Goal: Transaction & Acquisition: Purchase product/service

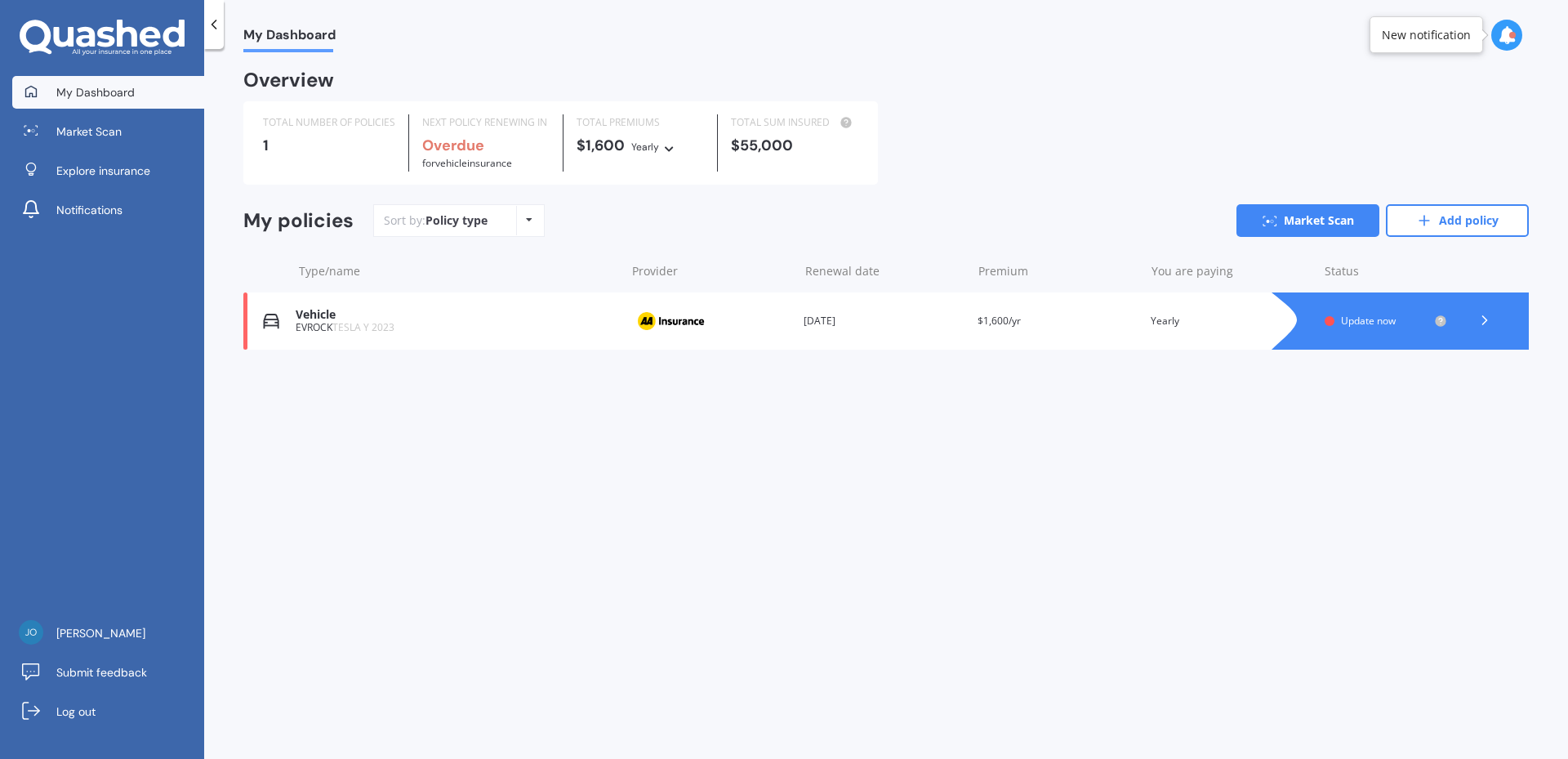
click at [493, 156] on span "for Vehicle insurance" at bounding box center [467, 163] width 90 height 14
click at [773, 145] on div "$55,000" at bounding box center [794, 145] width 127 height 17
click at [631, 145] on div "Yearly" at bounding box center [645, 147] width 28 height 17
click at [622, 145] on div "$1,600 Yearly Yearly Six-Monthly Quarterly Monthly Fortnightly Weekly" at bounding box center [641, 146] width 127 height 18
click at [1328, 220] on link "Market Scan" at bounding box center [1309, 220] width 143 height 32
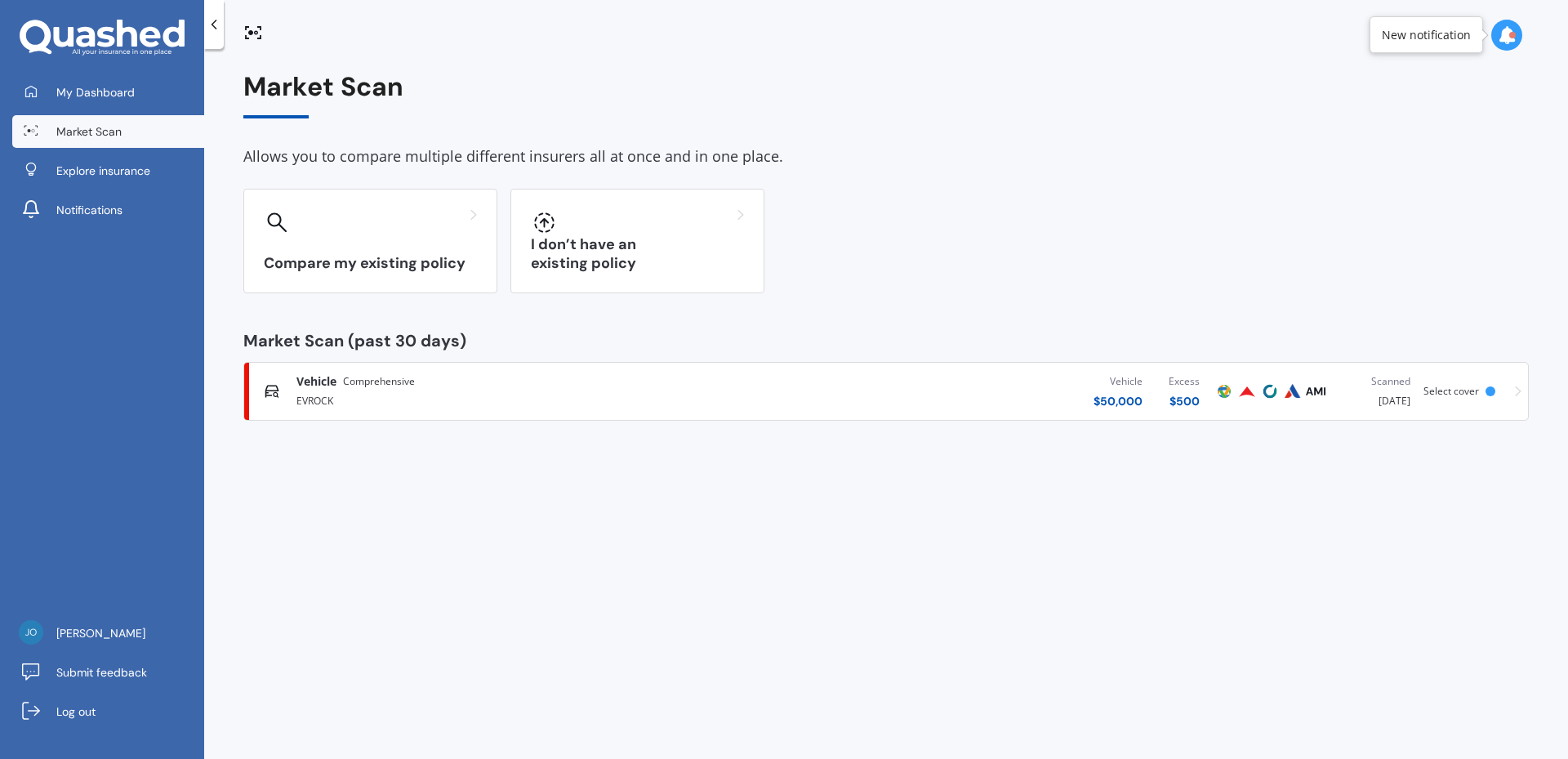
click at [914, 397] on div "Vehicle $ 50,000 Excess $ 500" at bounding box center [976, 391] width 475 height 49
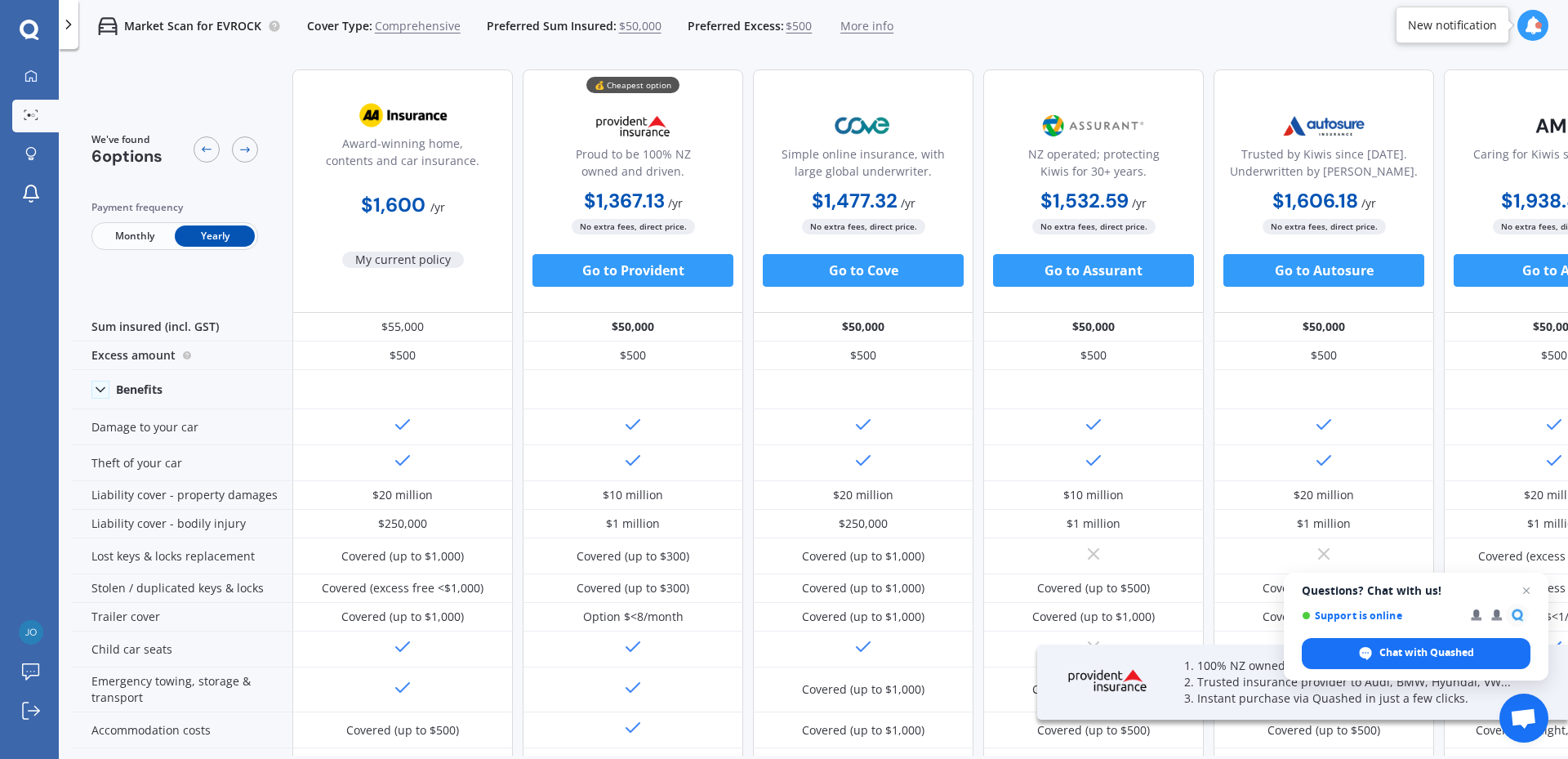
click at [1164, 41] on div "Market Scan for EVROCK Cover Type: Comprehensive Preferred Sum Insured: $50,000…" at bounding box center [813, 26] width 1510 height 52
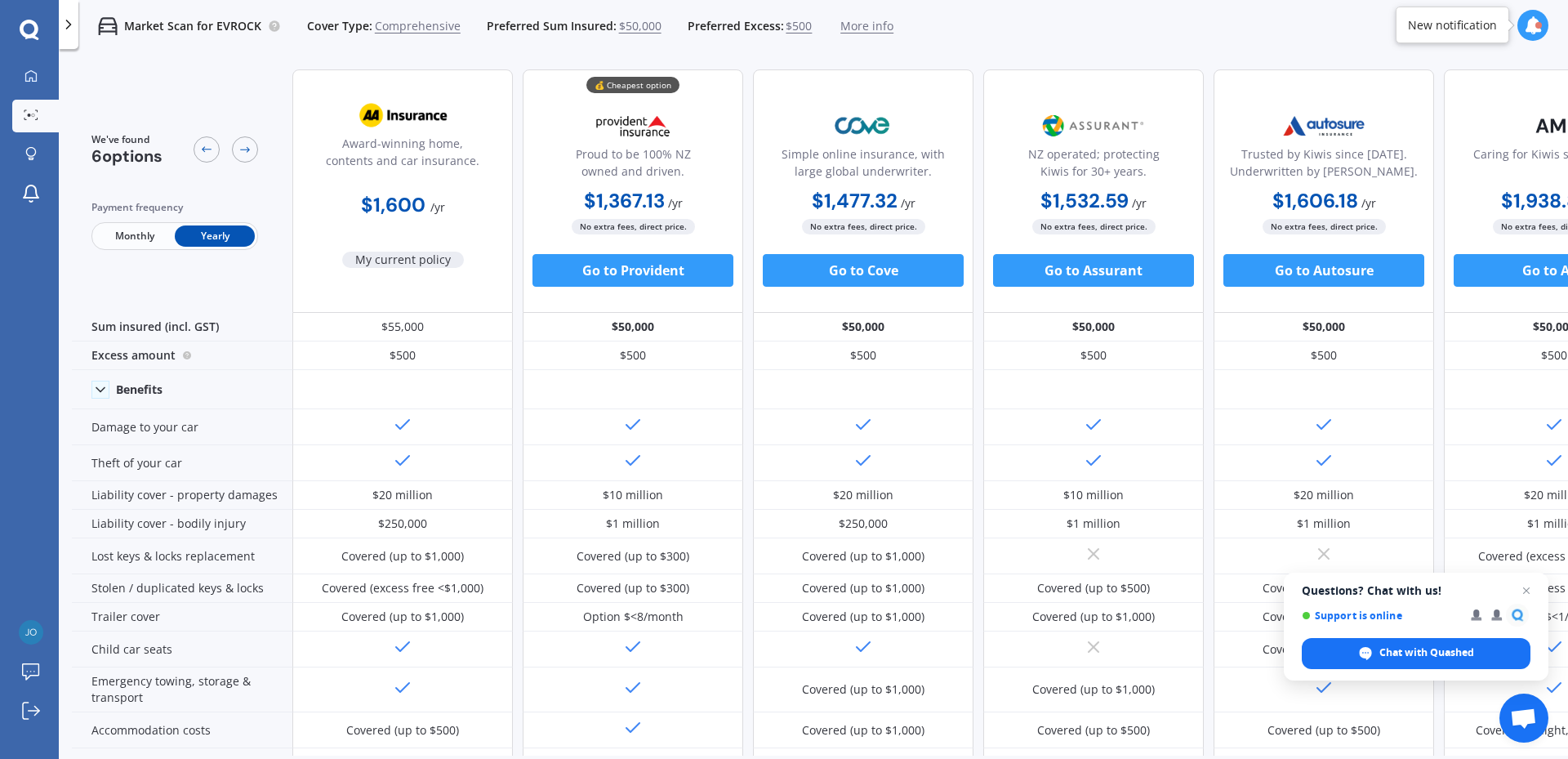
click at [1210, 61] on div "We've found 6 options Payment frequency Monthly Yearly Award-winning home, cont…" at bounding box center [868, 716] width 1593 height 1319
click at [630, 27] on span "$50,000" at bounding box center [640, 26] width 43 height 17
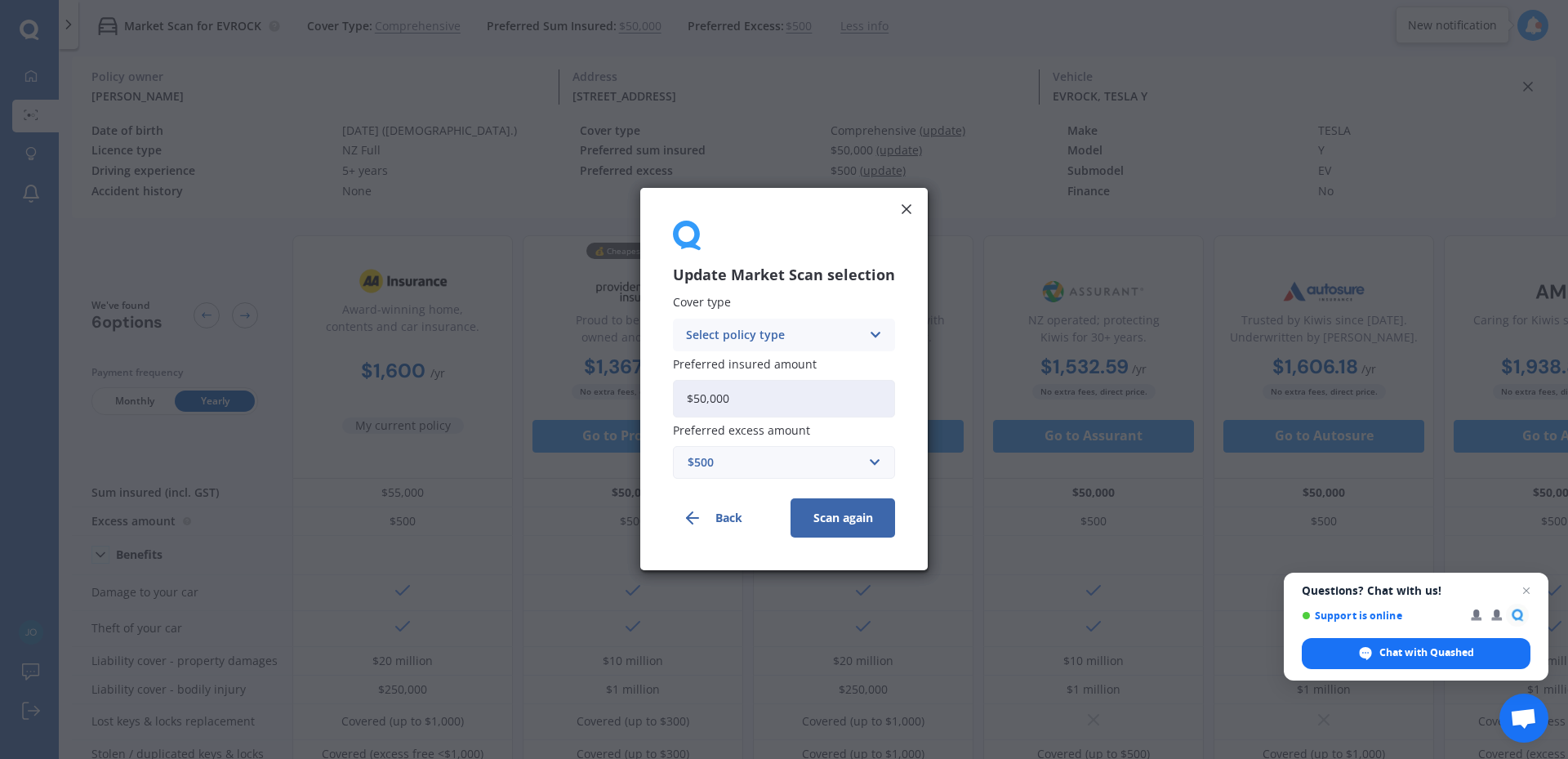
drag, startPoint x: 697, startPoint y: 397, endPoint x: 792, endPoint y: 404, distance: 95.3
click at [792, 404] on input "$50,000" at bounding box center [784, 398] width 222 height 38
type input "$45,100"
click at [845, 470] on div "$500" at bounding box center [774, 463] width 173 height 18
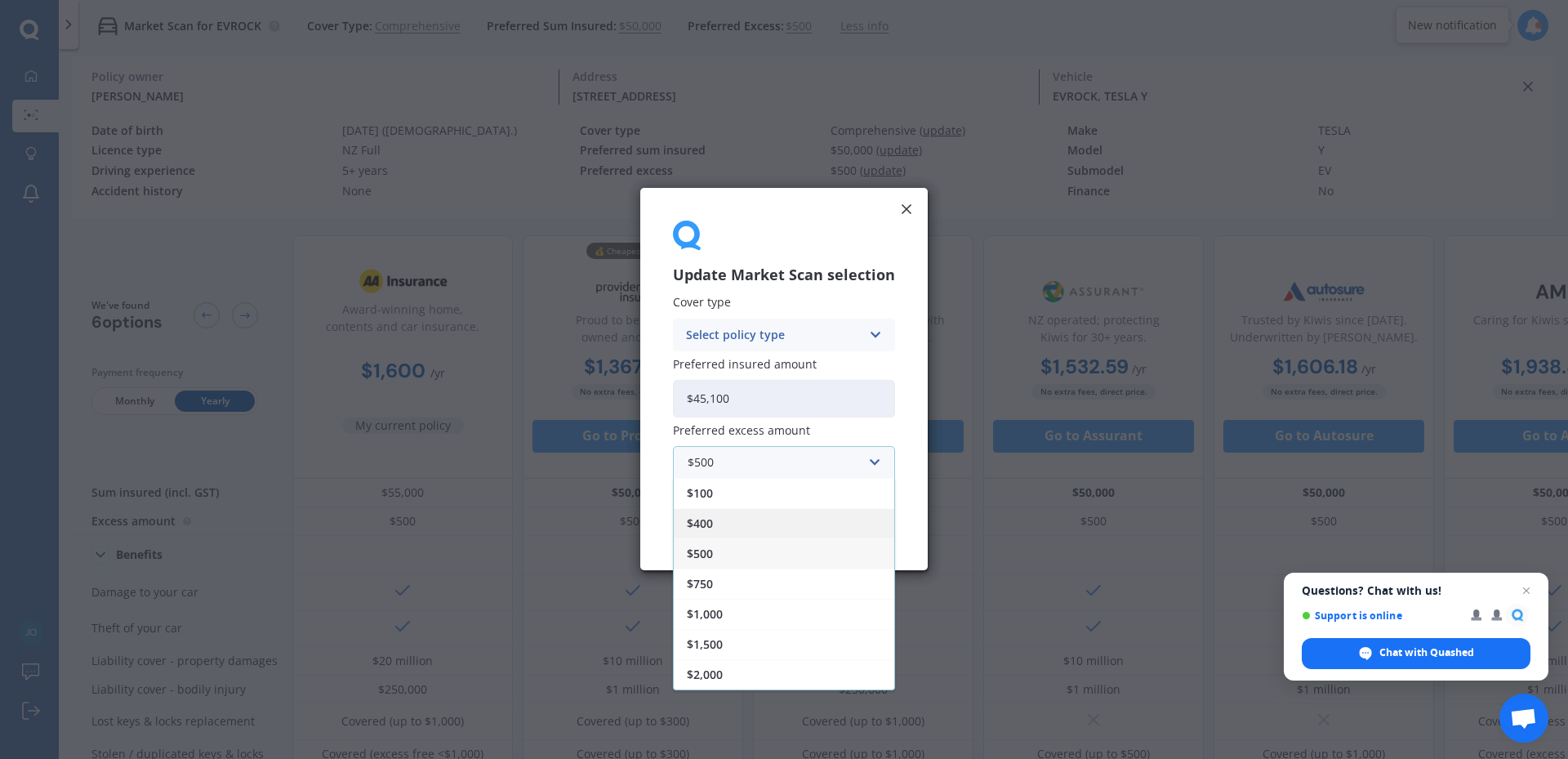
click at [736, 527] on div "$400" at bounding box center [784, 524] width 221 height 31
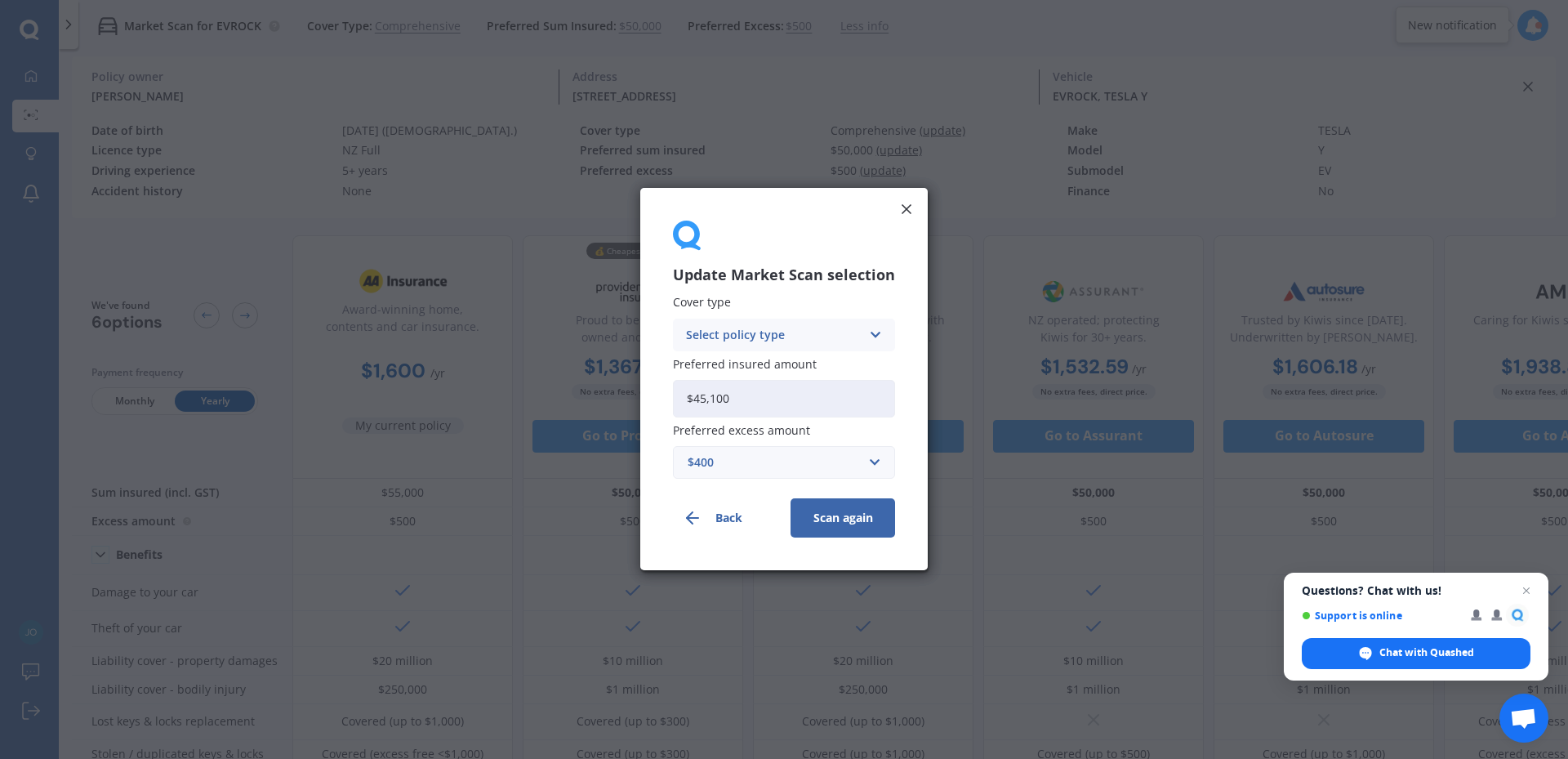
click at [843, 520] on button "Scan again" at bounding box center [843, 519] width 105 height 39
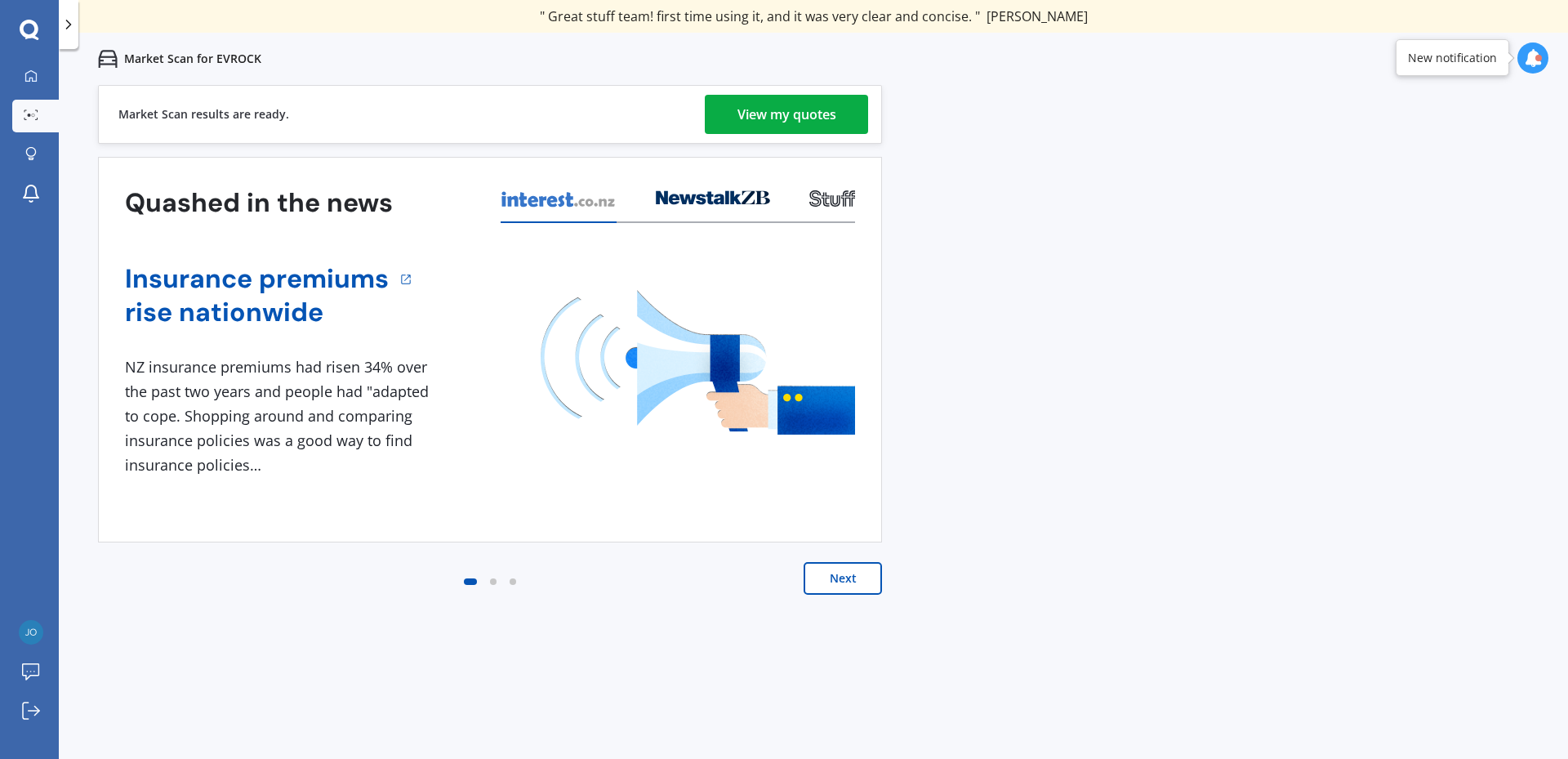
click at [797, 119] on div "View my quotes" at bounding box center [787, 114] width 99 height 39
